Goal: Task Accomplishment & Management: Manage account settings

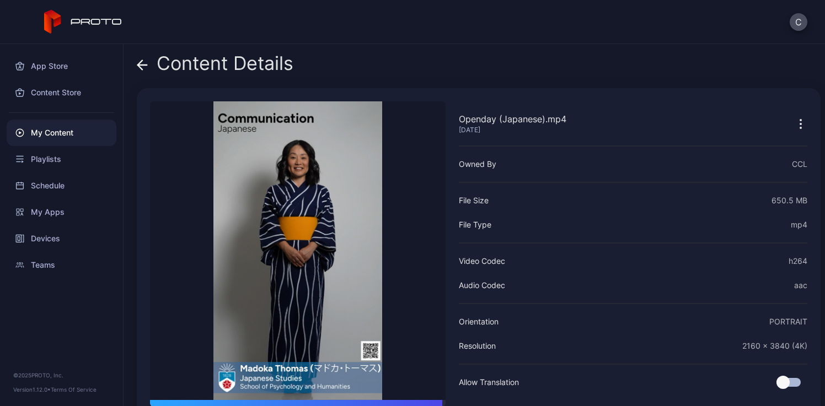
click at [52, 131] on div "My Content" at bounding box center [62, 133] width 110 height 26
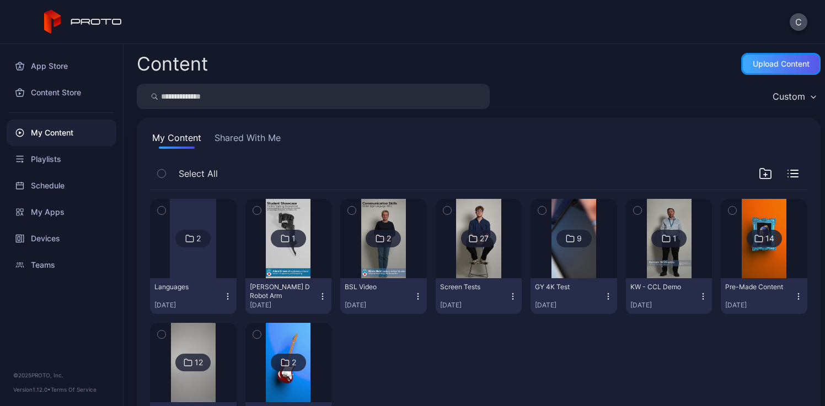
click at [777, 60] on div "Upload Content" at bounding box center [781, 64] width 57 height 9
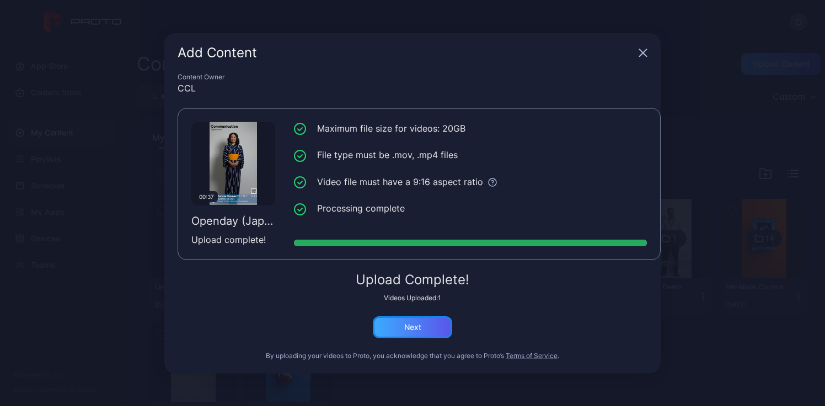
click at [435, 326] on div "Next" at bounding box center [412, 328] width 79 height 22
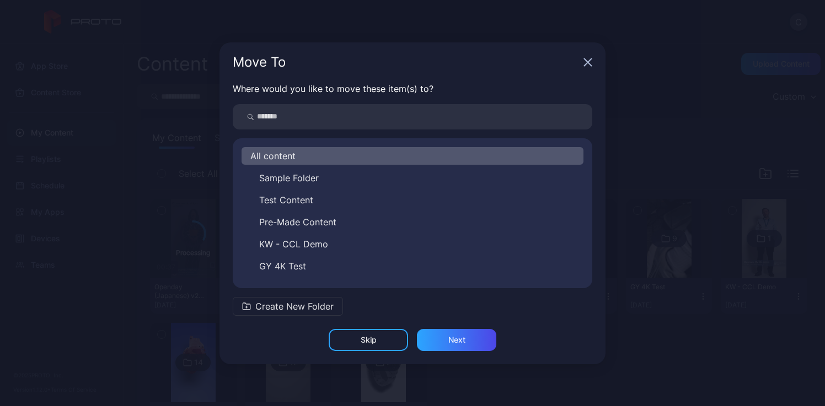
scroll to position [84, 0]
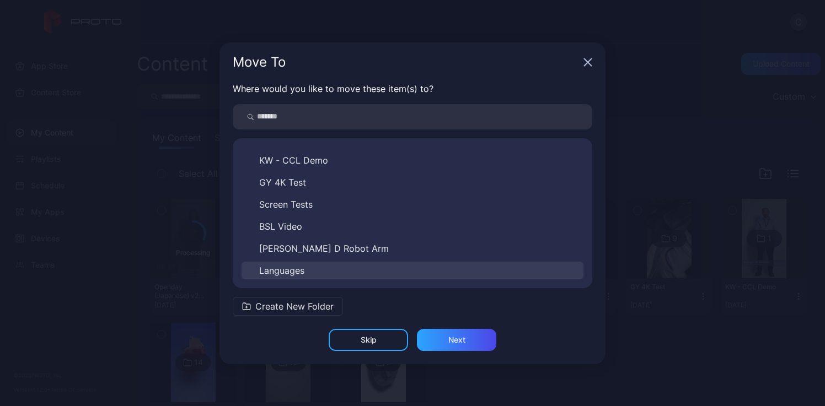
click at [312, 270] on button "Languages" at bounding box center [413, 271] width 342 height 18
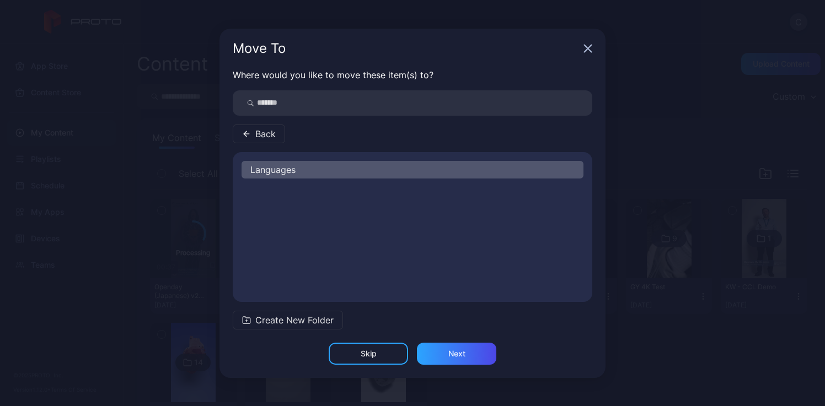
scroll to position [0, 0]
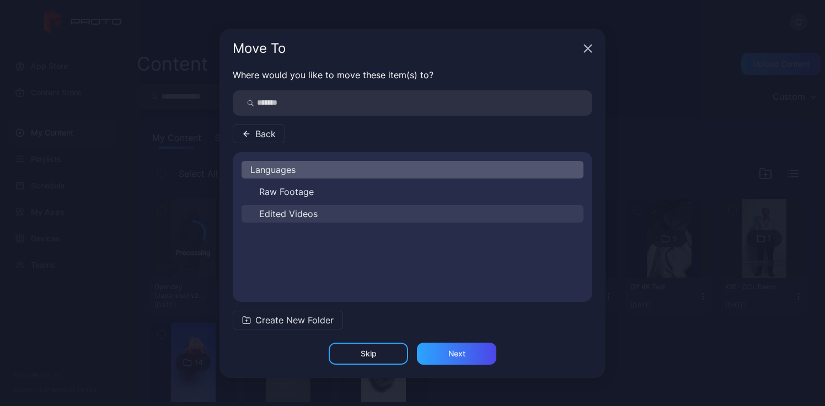
click at [299, 217] on span "Edited Videos" at bounding box center [288, 213] width 58 height 13
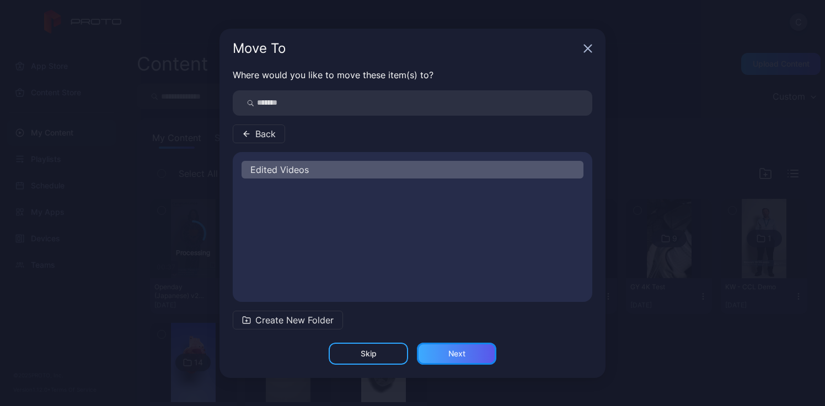
click at [450, 350] on div "Next" at bounding box center [456, 354] width 17 height 9
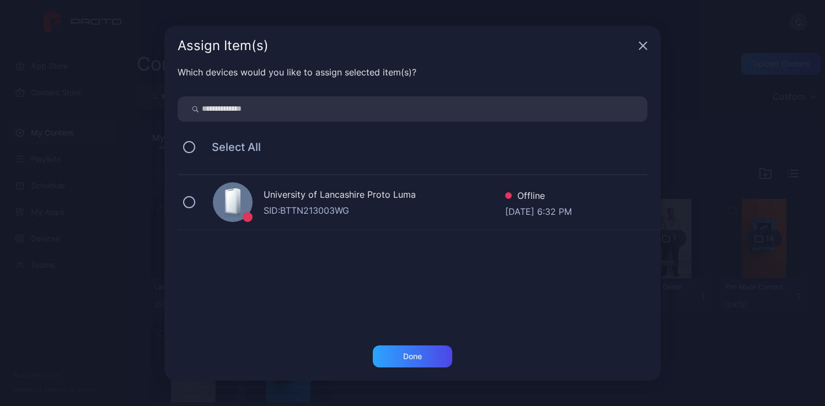
click at [296, 202] on div "University of Lancashire Proto Luma" at bounding box center [385, 196] width 242 height 16
click at [409, 362] on div "Done" at bounding box center [412, 357] width 79 height 22
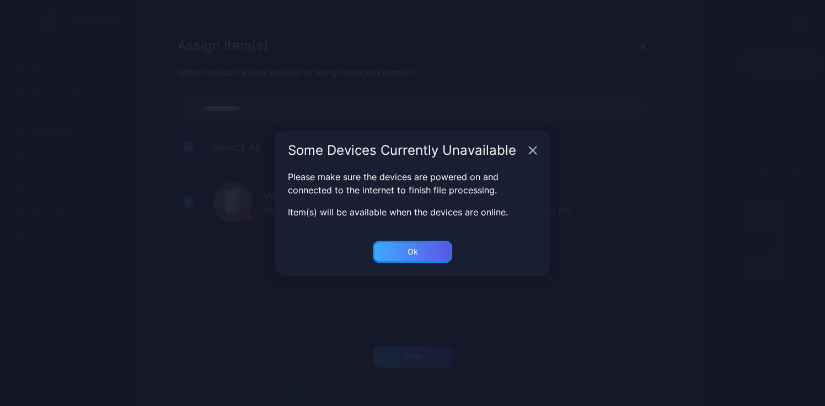
click at [430, 346] on div "Ok" at bounding box center [412, 357] width 79 height 22
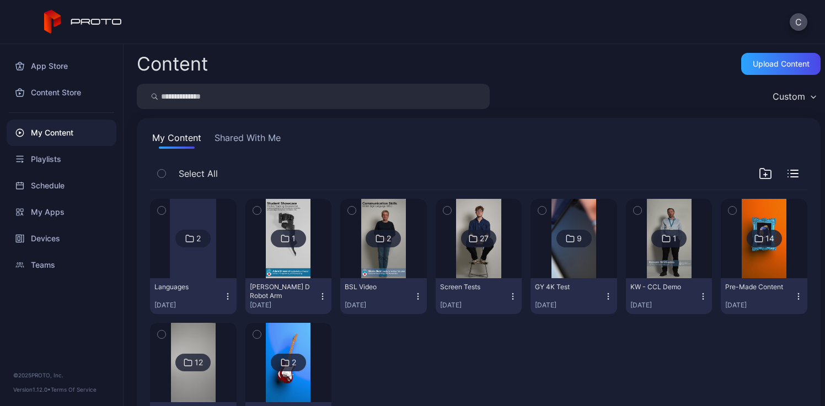
click at [188, 282] on button "Languages Aug 6, 2025" at bounding box center [193, 297] width 87 height 36
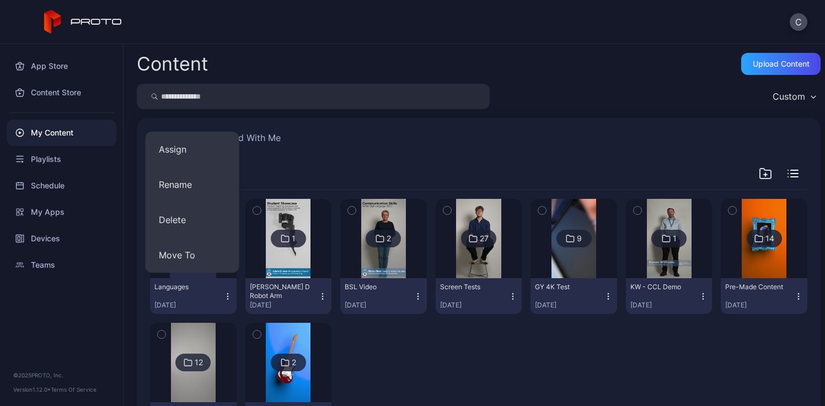
click at [394, 352] on div at bounding box center [383, 380] width 87 height 115
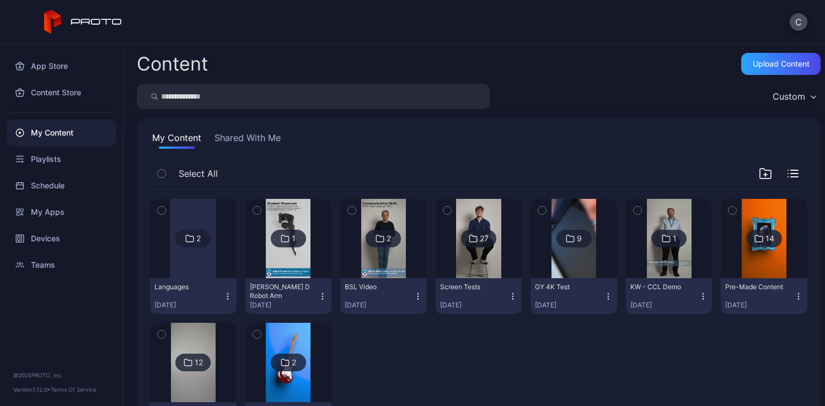
click at [176, 230] on div at bounding box center [193, 238] width 46 height 79
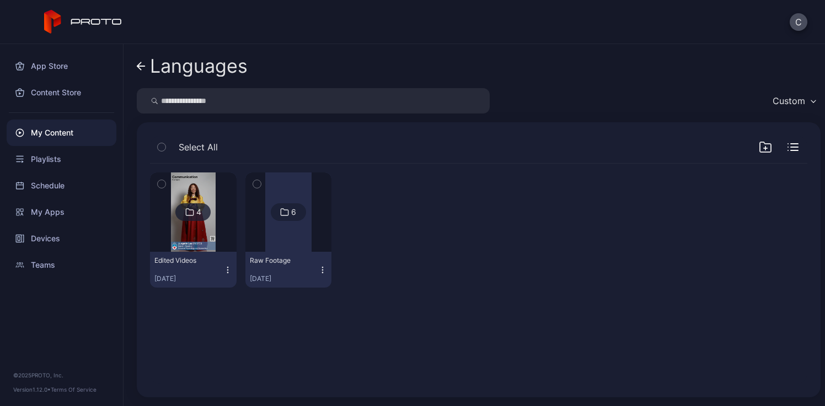
click at [176, 230] on img at bounding box center [193, 212] width 45 height 79
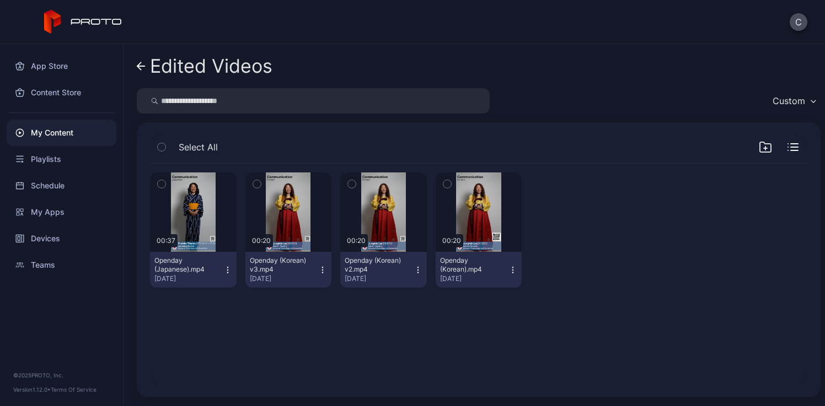
click at [60, 132] on div "My Content" at bounding box center [62, 133] width 110 height 26
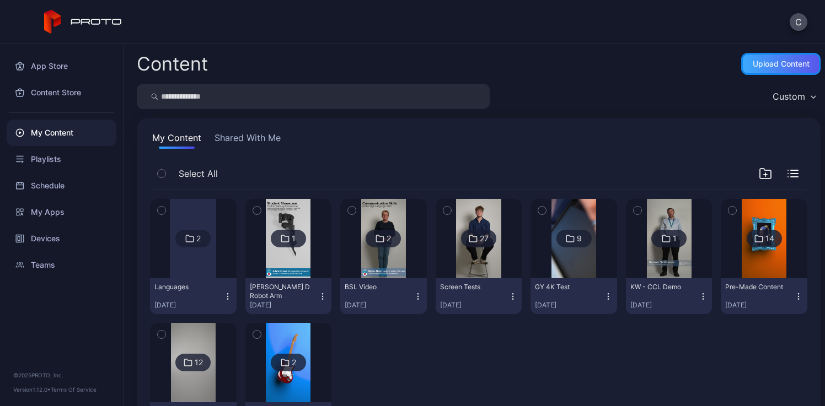
click at [753, 63] on div "Upload Content" at bounding box center [781, 64] width 57 height 9
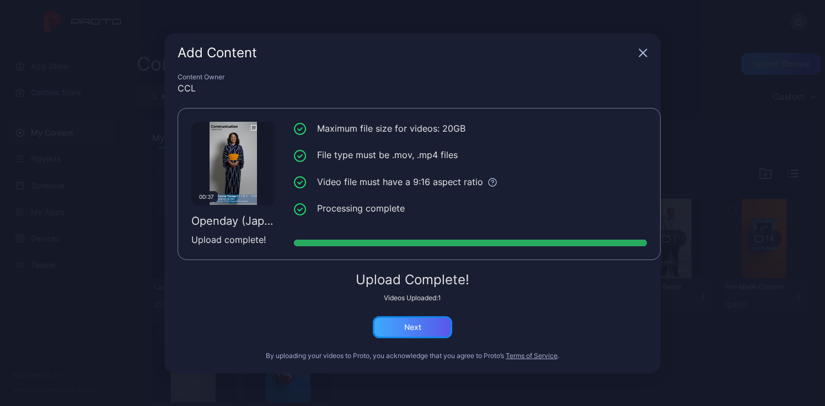
click at [406, 325] on div "Next" at bounding box center [412, 327] width 17 height 9
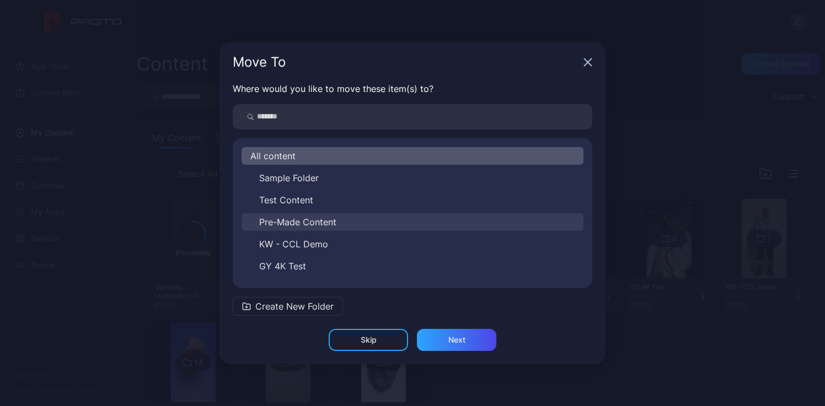
scroll to position [84, 0]
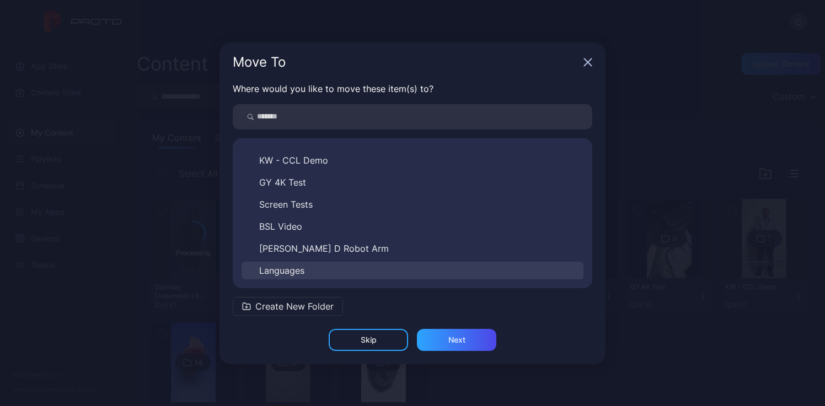
click at [295, 274] on span "Languages" at bounding box center [281, 270] width 45 height 13
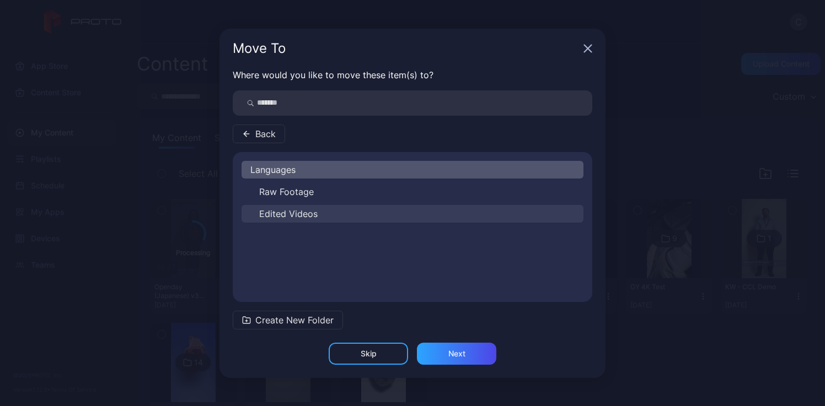
click at [294, 212] on span "Edited Videos" at bounding box center [288, 213] width 58 height 13
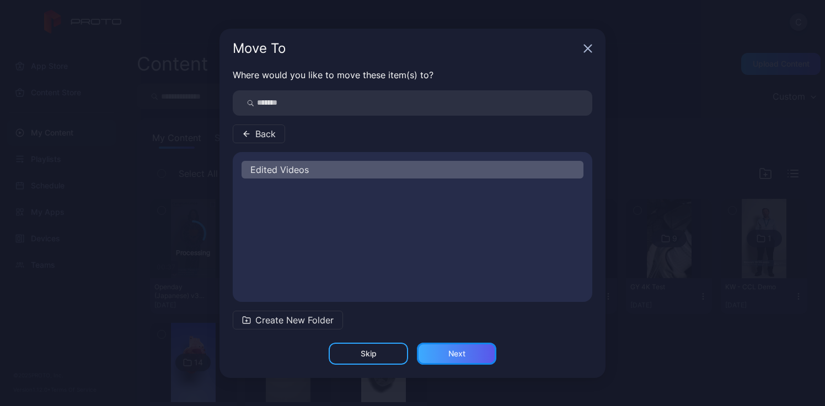
click at [454, 355] on div "Next" at bounding box center [456, 354] width 17 height 9
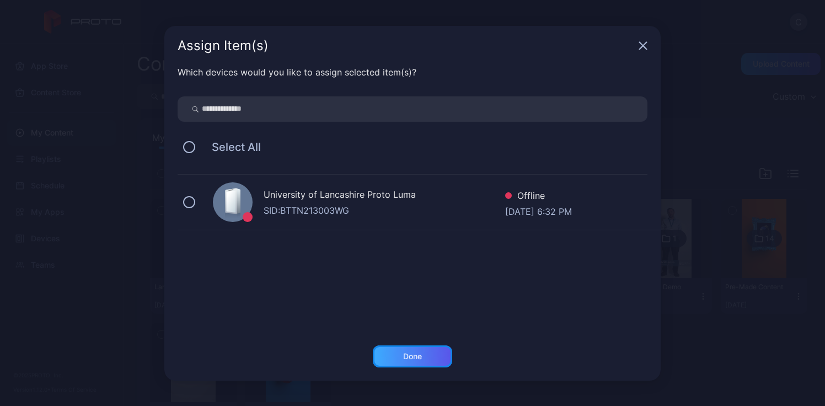
click at [411, 355] on div "Done" at bounding box center [412, 356] width 19 height 9
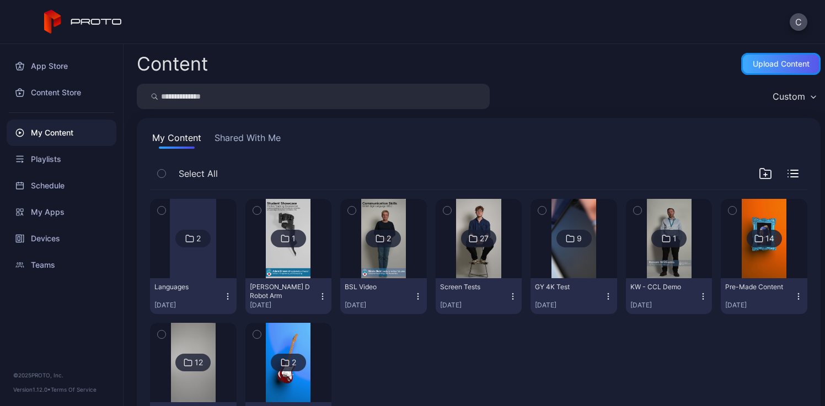
click at [774, 65] on div "Upload Content" at bounding box center [781, 64] width 57 height 9
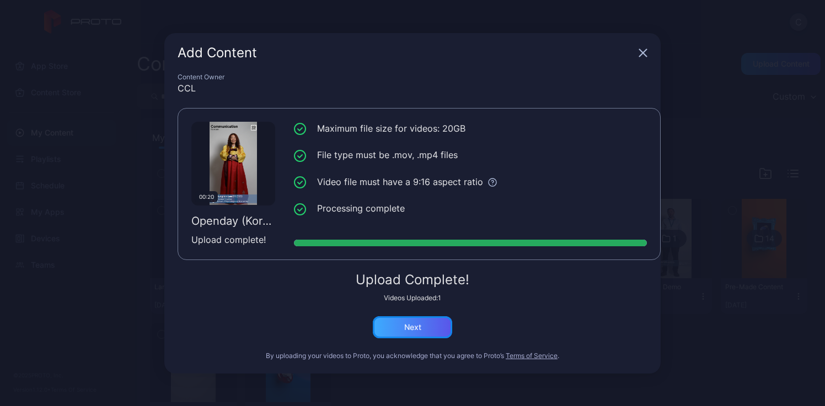
click at [405, 329] on div "Next" at bounding box center [412, 327] width 17 height 9
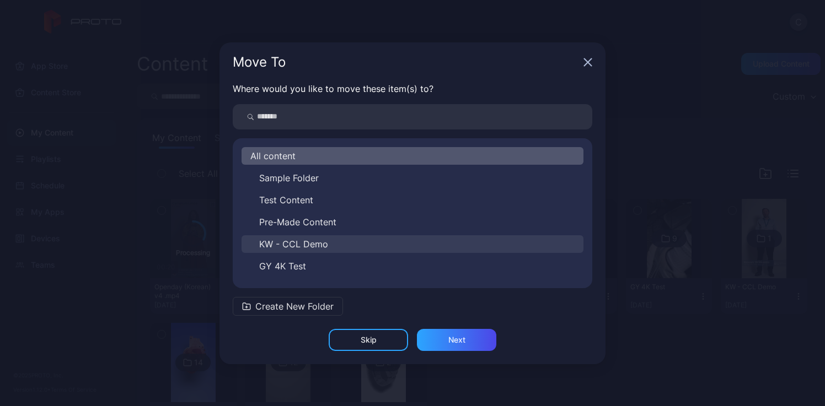
scroll to position [84, 0]
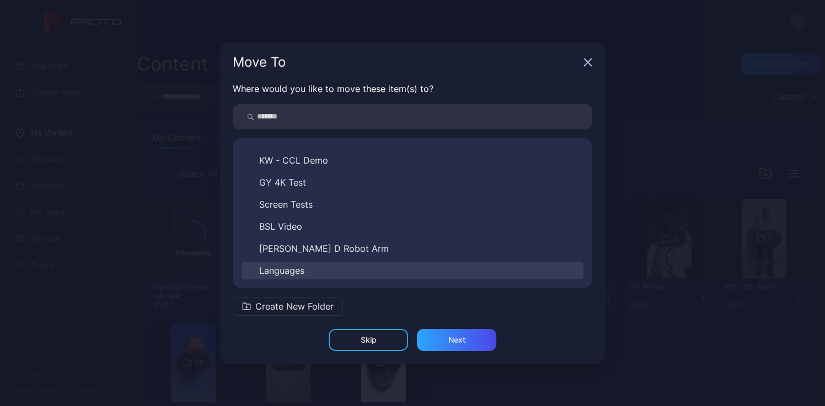
click at [302, 265] on span "Languages" at bounding box center [281, 270] width 45 height 13
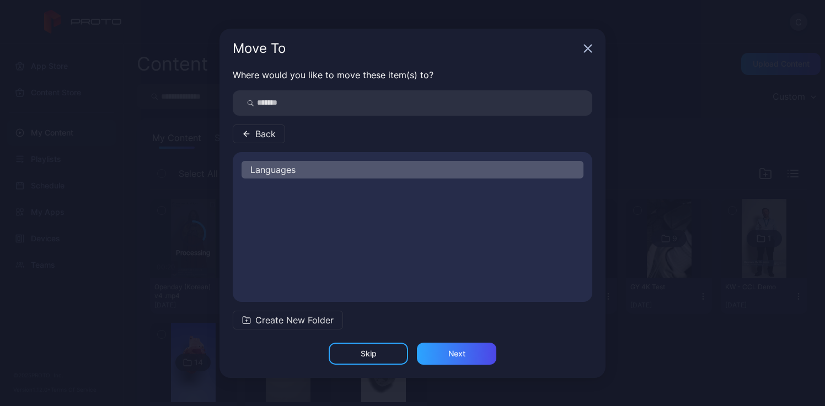
scroll to position [0, 0]
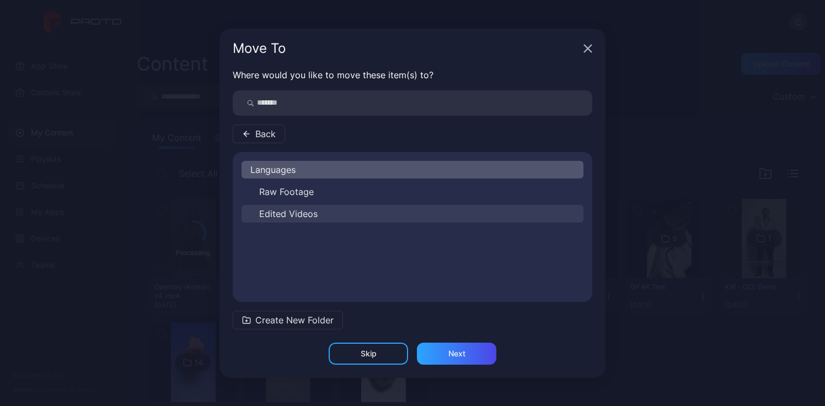
click at [302, 213] on span "Edited Videos" at bounding box center [288, 213] width 58 height 13
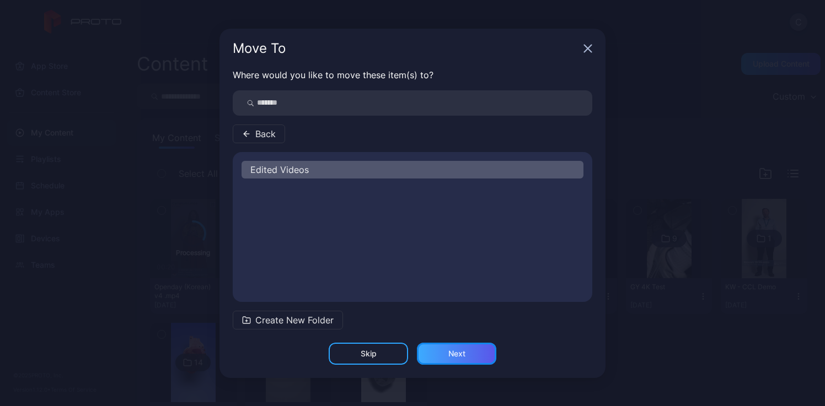
click at [457, 359] on div "Next" at bounding box center [456, 354] width 79 height 22
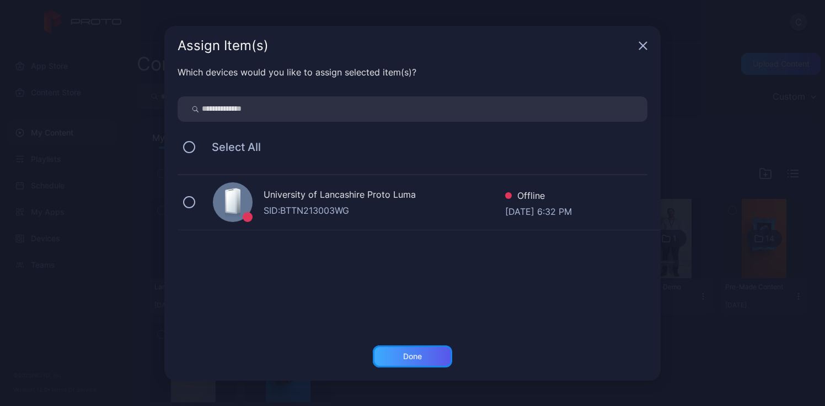
click at [429, 348] on div "Done" at bounding box center [412, 357] width 79 height 22
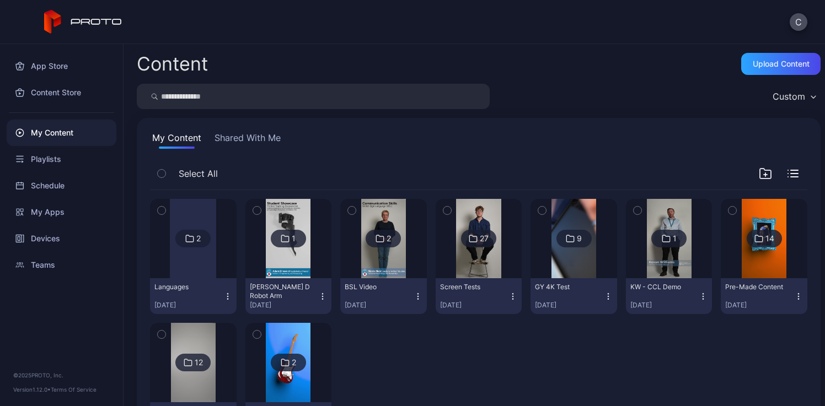
click at [187, 249] on div at bounding box center [193, 238] width 46 height 79
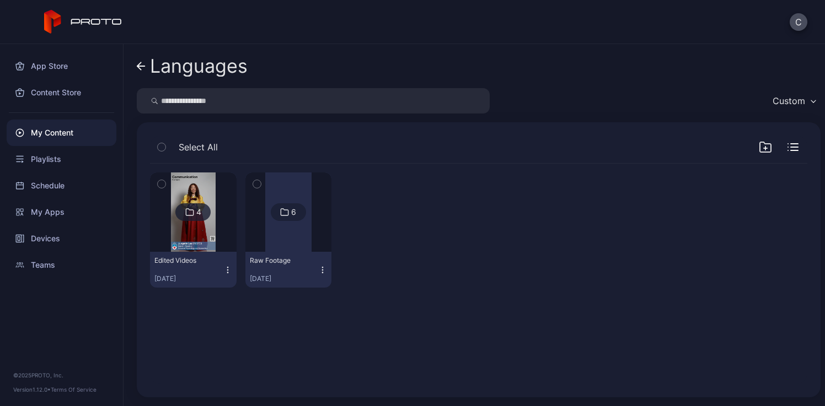
click at [202, 238] on img at bounding box center [193, 212] width 45 height 79
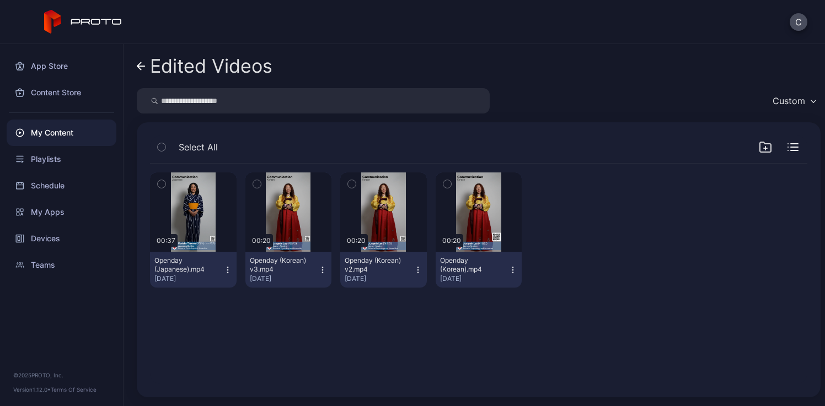
click at [197, 56] on div "Edited Videos" at bounding box center [211, 66] width 122 height 21
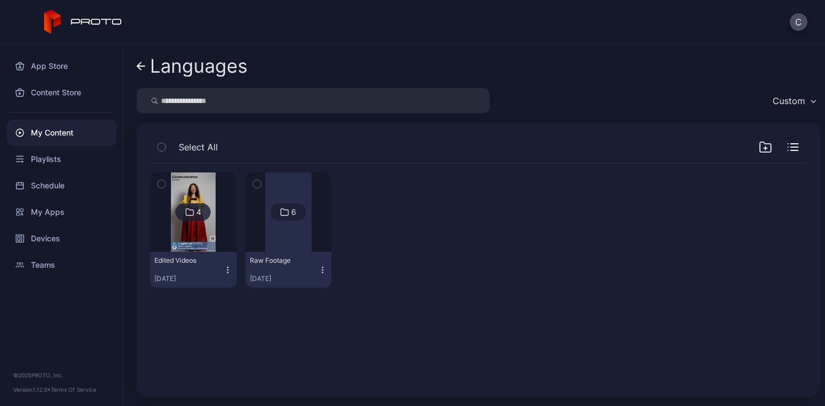
click at [197, 56] on div "Languages" at bounding box center [199, 66] width 98 height 21
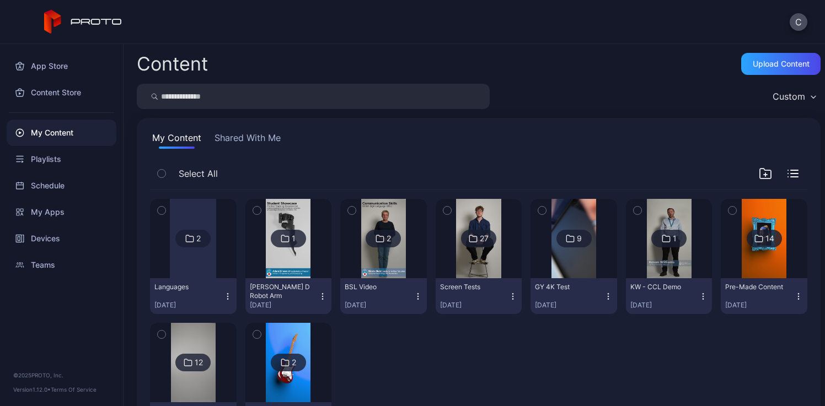
click at [194, 277] on div at bounding box center [193, 238] width 46 height 79
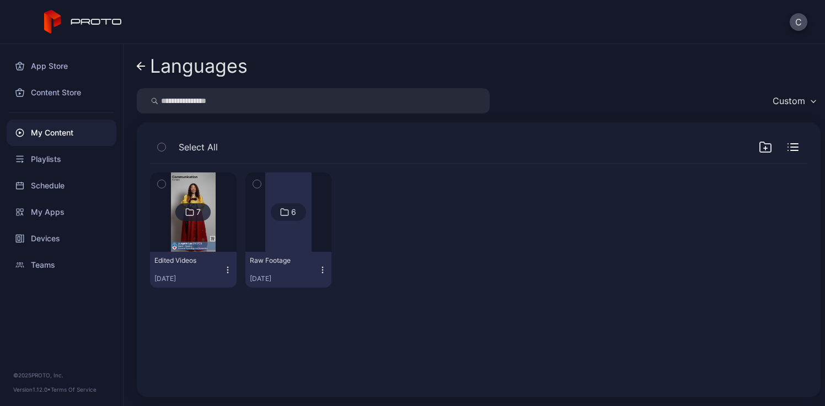
click at [190, 239] on img at bounding box center [193, 212] width 45 height 79
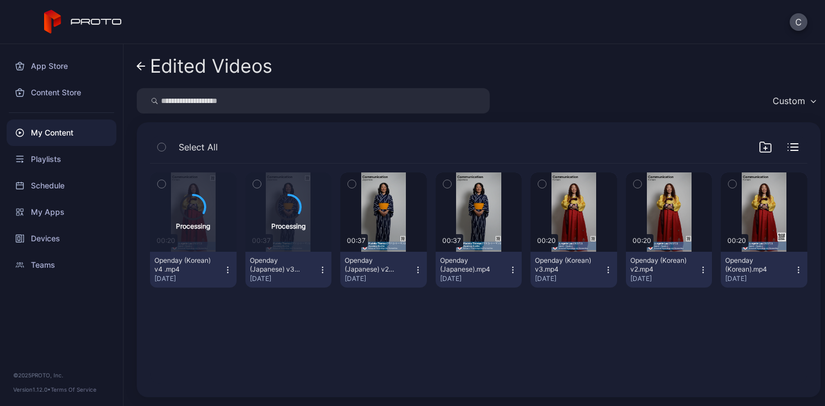
click at [759, 148] on icon "button" at bounding box center [765, 147] width 13 height 13
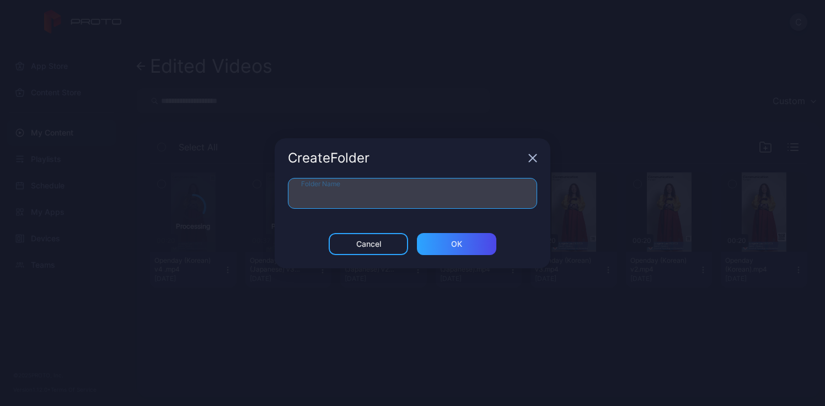
click at [462, 184] on input "Folder Name" at bounding box center [412, 193] width 249 height 31
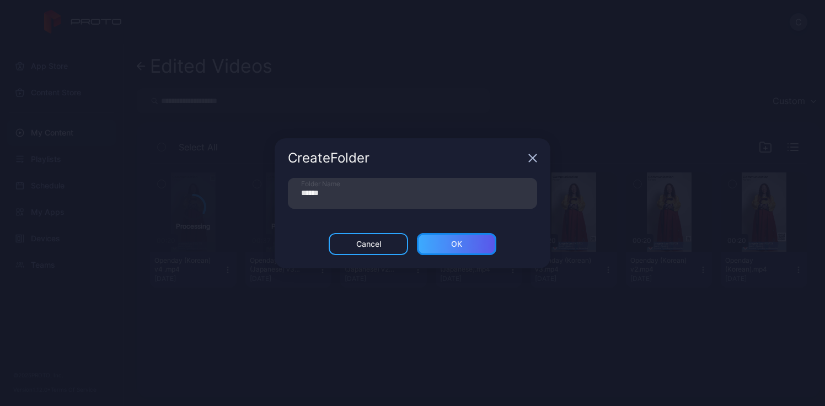
click at [450, 241] on div "ОК" at bounding box center [456, 244] width 79 height 22
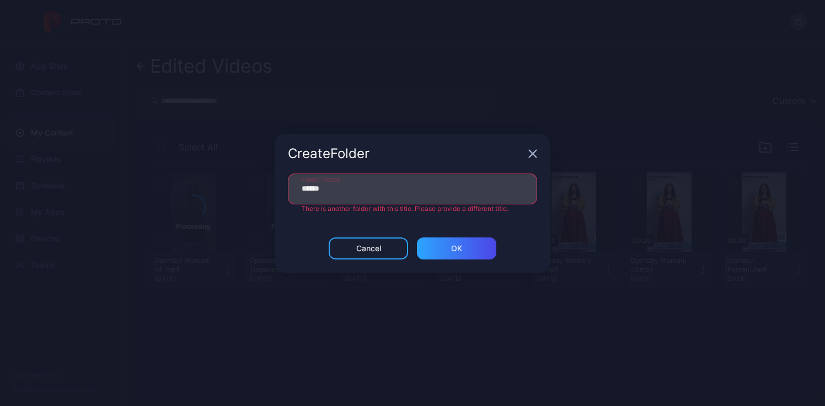
click at [370, 185] on input "******" at bounding box center [412, 189] width 249 height 31
type input "**********"
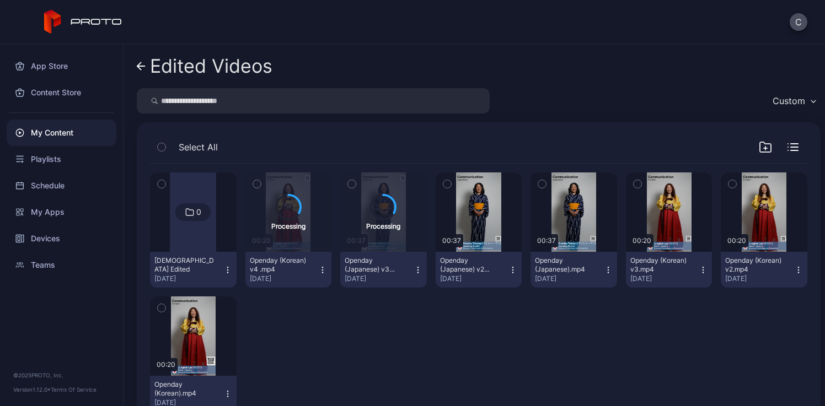
click at [760, 143] on icon "button" at bounding box center [765, 147] width 11 height 10
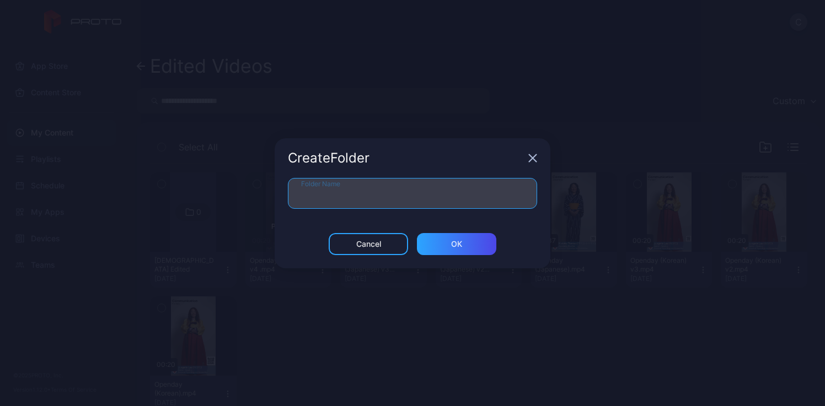
click at [387, 190] on input "Folder Name" at bounding box center [412, 193] width 249 height 31
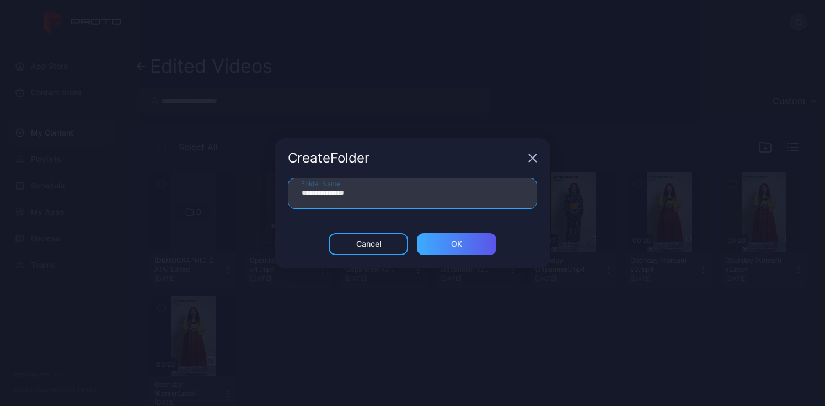
type input "**********"
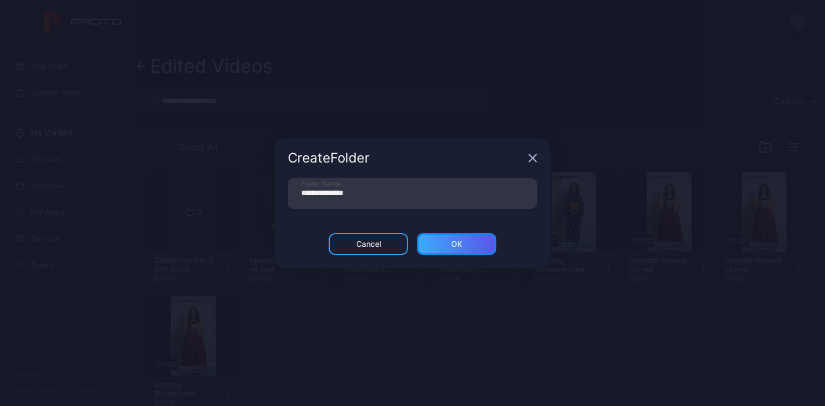
click at [457, 241] on div "ОК" at bounding box center [456, 244] width 11 height 9
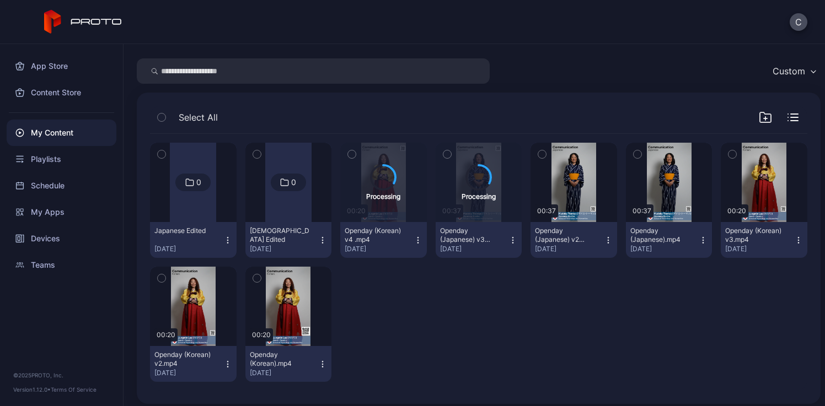
scroll to position [36, 0]
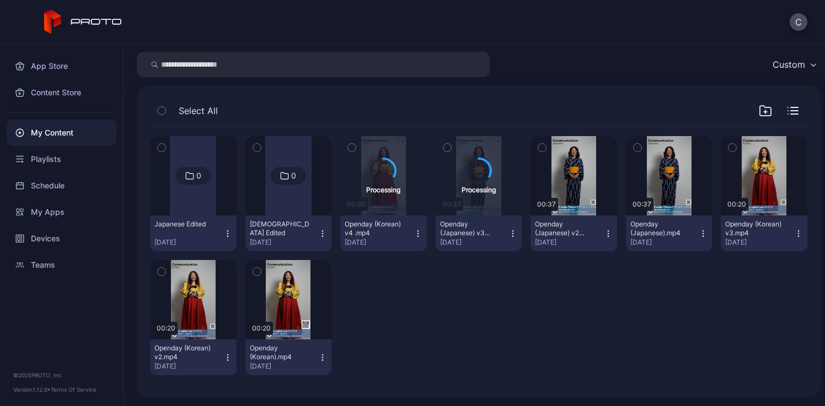
click at [538, 149] on icon "button" at bounding box center [542, 148] width 8 height 12
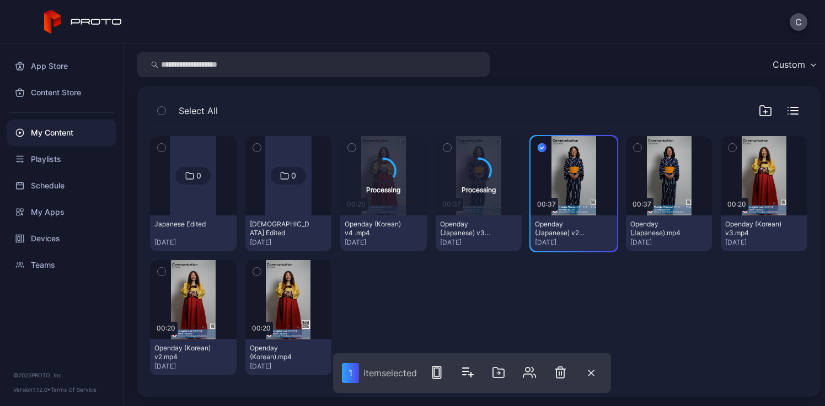
click at [634, 144] on icon "button" at bounding box center [638, 148] width 8 height 12
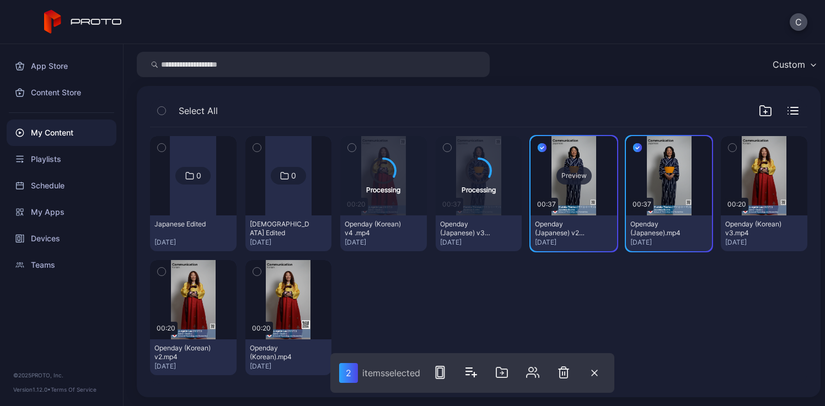
scroll to position [0, 0]
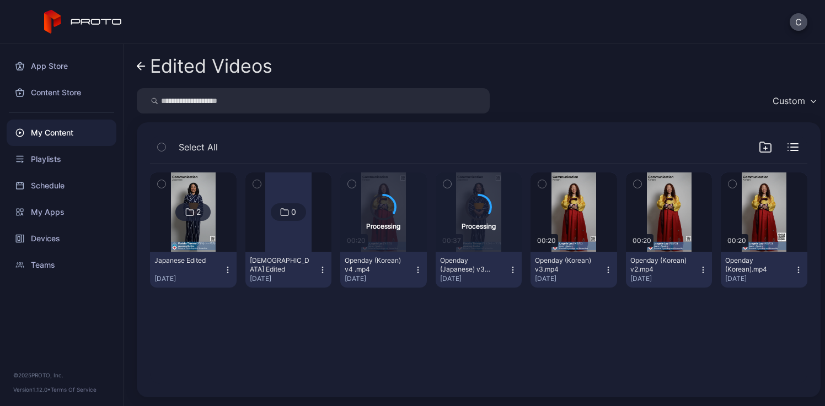
click at [538, 187] on icon "button" at bounding box center [542, 184] width 8 height 12
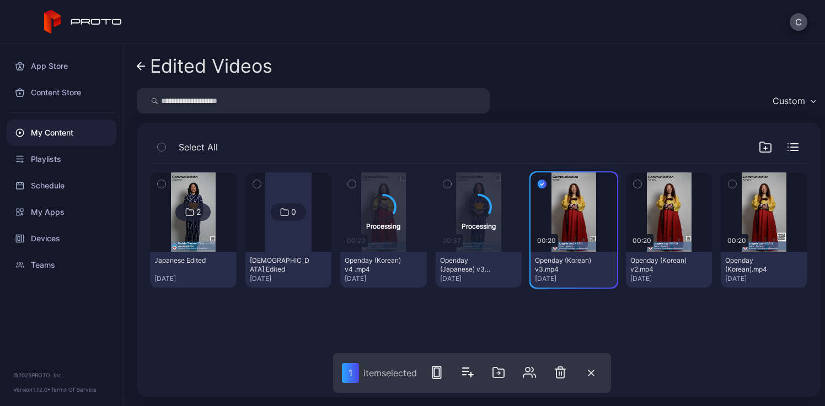
click at [634, 183] on icon "button" at bounding box center [638, 184] width 8 height 12
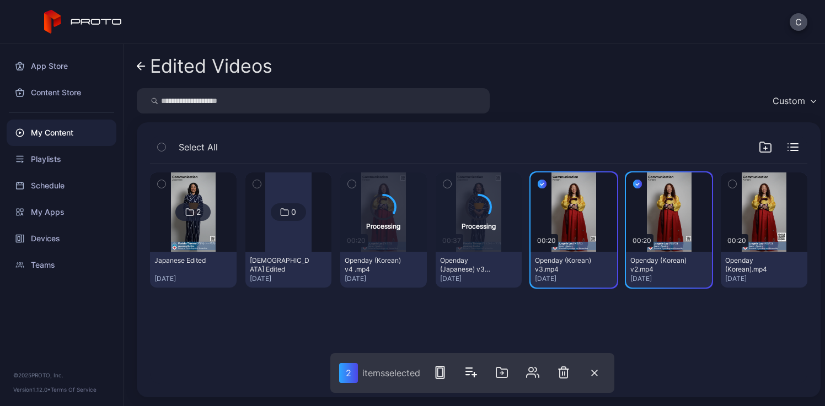
click at [729, 185] on icon "button" at bounding box center [733, 184] width 8 height 12
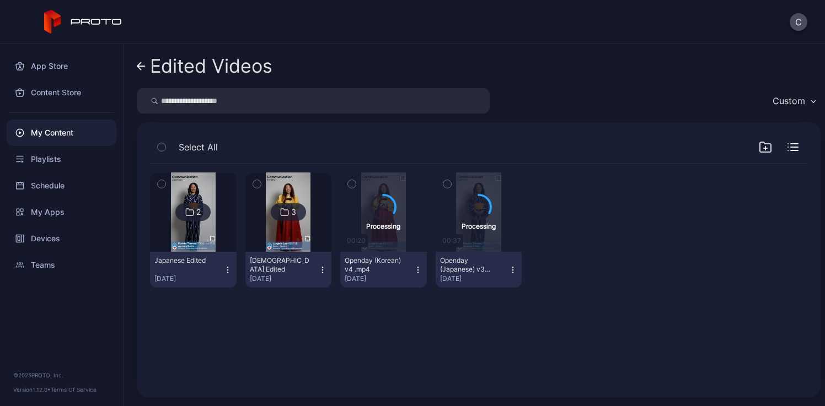
click at [266, 258] on div "[DEMOGRAPHIC_DATA] Edited" at bounding box center [280, 265] width 61 height 18
click at [296, 337] on div "2 Japanese Edited [DATE] 3 [DEMOGRAPHIC_DATA] Edited [DATE] Processing 00:20 Op…" at bounding box center [478, 274] width 675 height 238
click at [281, 244] on img at bounding box center [288, 212] width 45 height 79
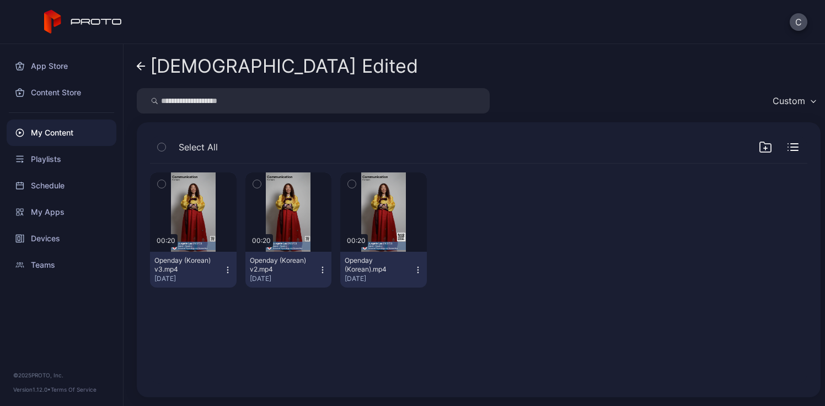
click at [181, 70] on div "[DEMOGRAPHIC_DATA] Edited" at bounding box center [284, 66] width 268 height 21
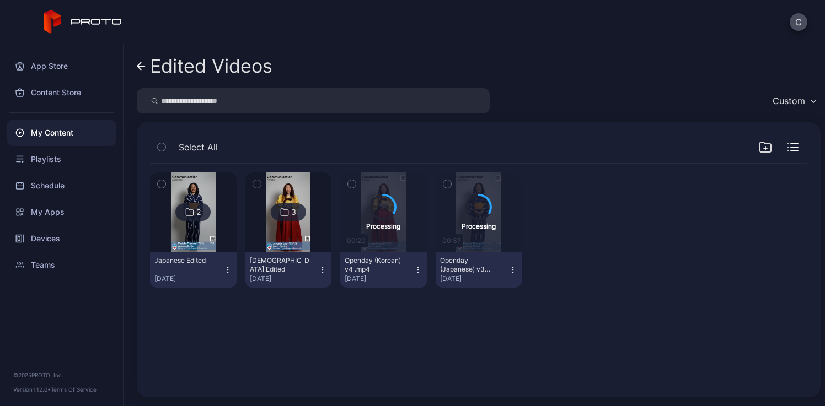
click at [187, 219] on div "2" at bounding box center [192, 213] width 35 height 18
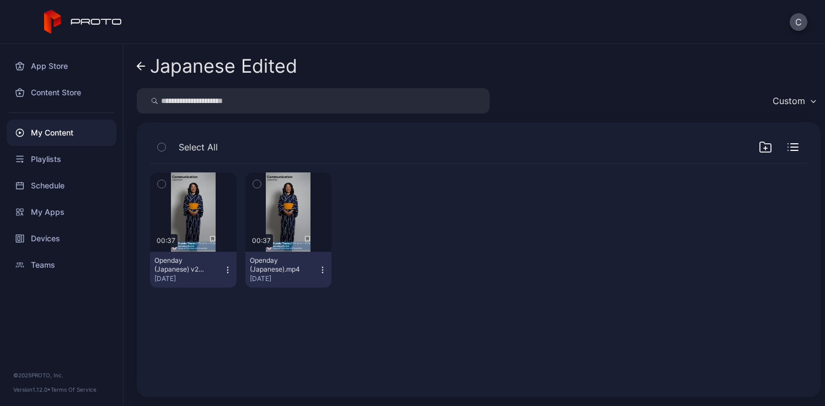
click at [199, 68] on div "Japanese Edited" at bounding box center [223, 66] width 147 height 21
